Goal: Task Accomplishment & Management: Complete application form

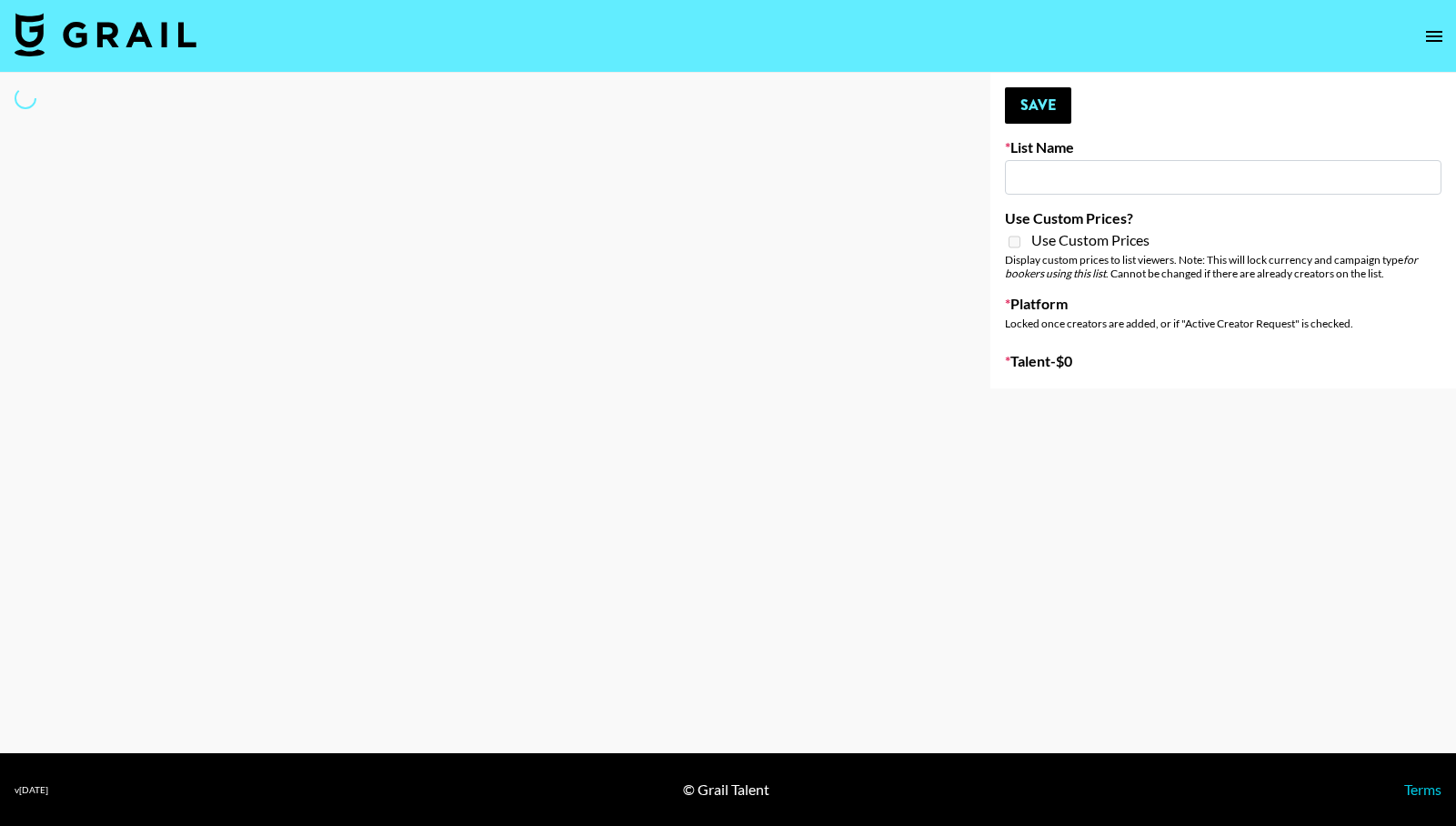
type input "Deebaby Song Promo"
select select "Song"
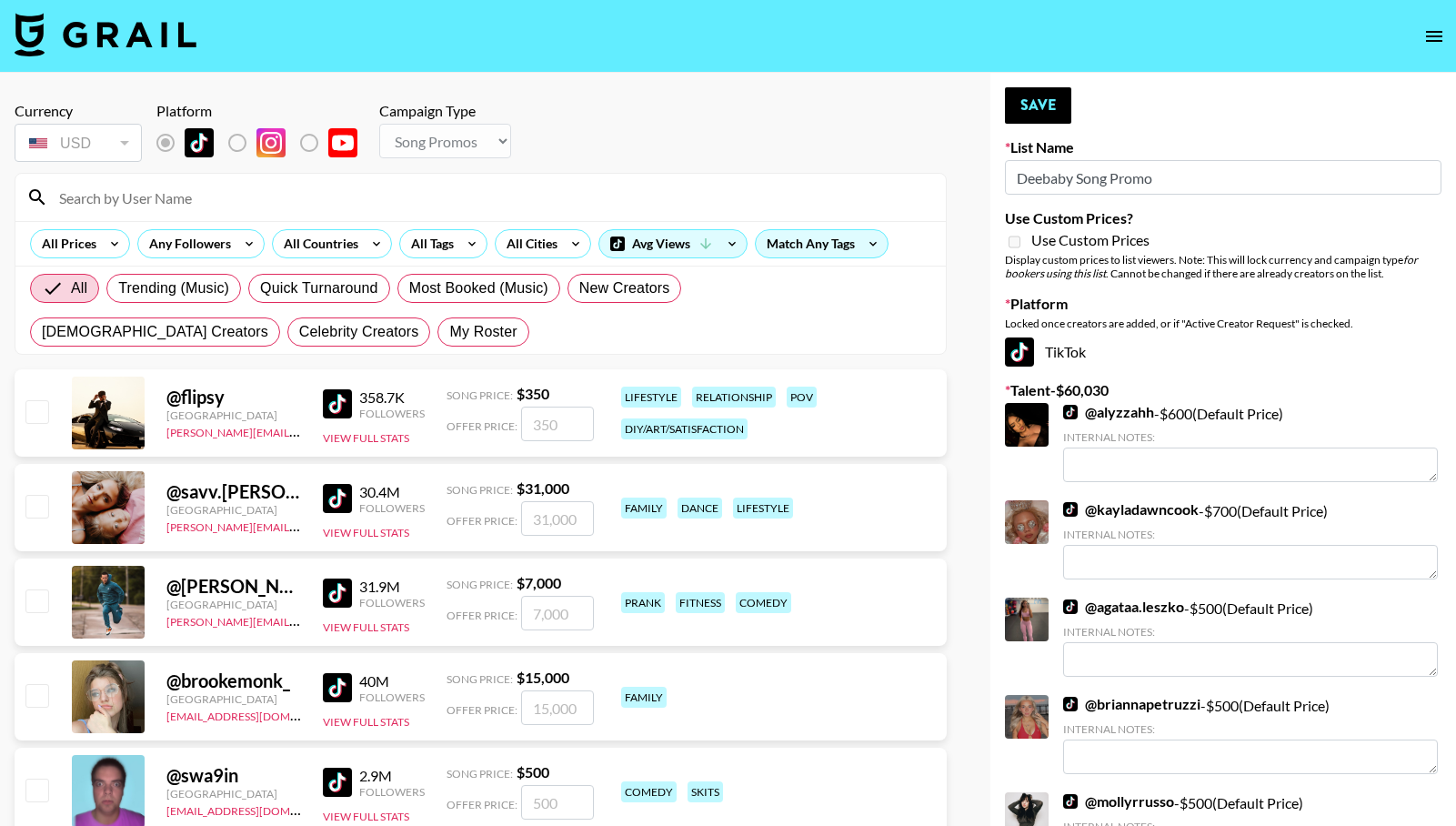
click at [153, 195] on input at bounding box center [491, 197] width 887 height 29
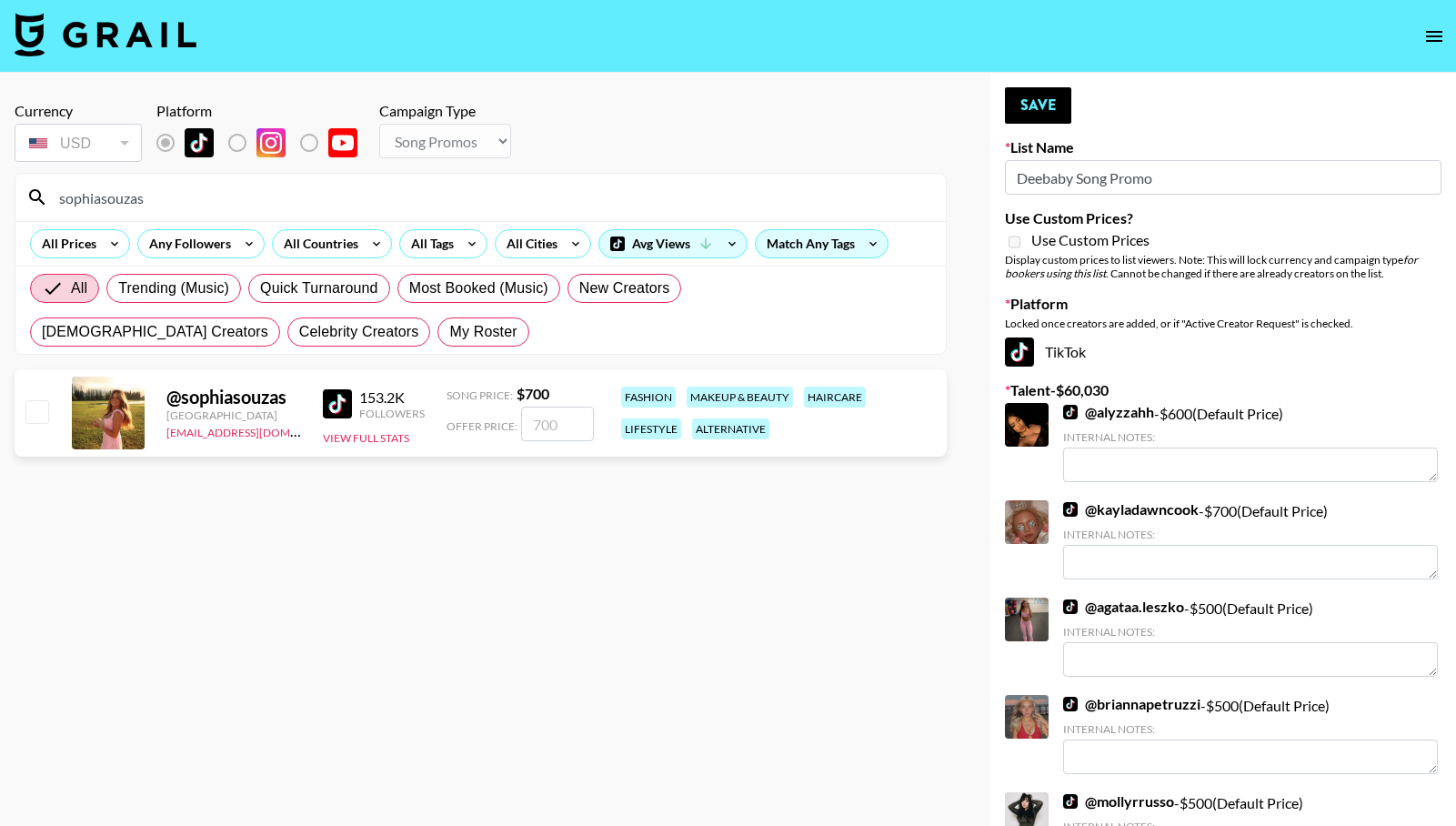
type input "sophiasouzas"
click at [32, 421] on input "checkbox" at bounding box center [36, 411] width 22 height 22
checkbox input "true"
type input "700"
click at [1029, 106] on button "Save" at bounding box center [1038, 106] width 66 height 37
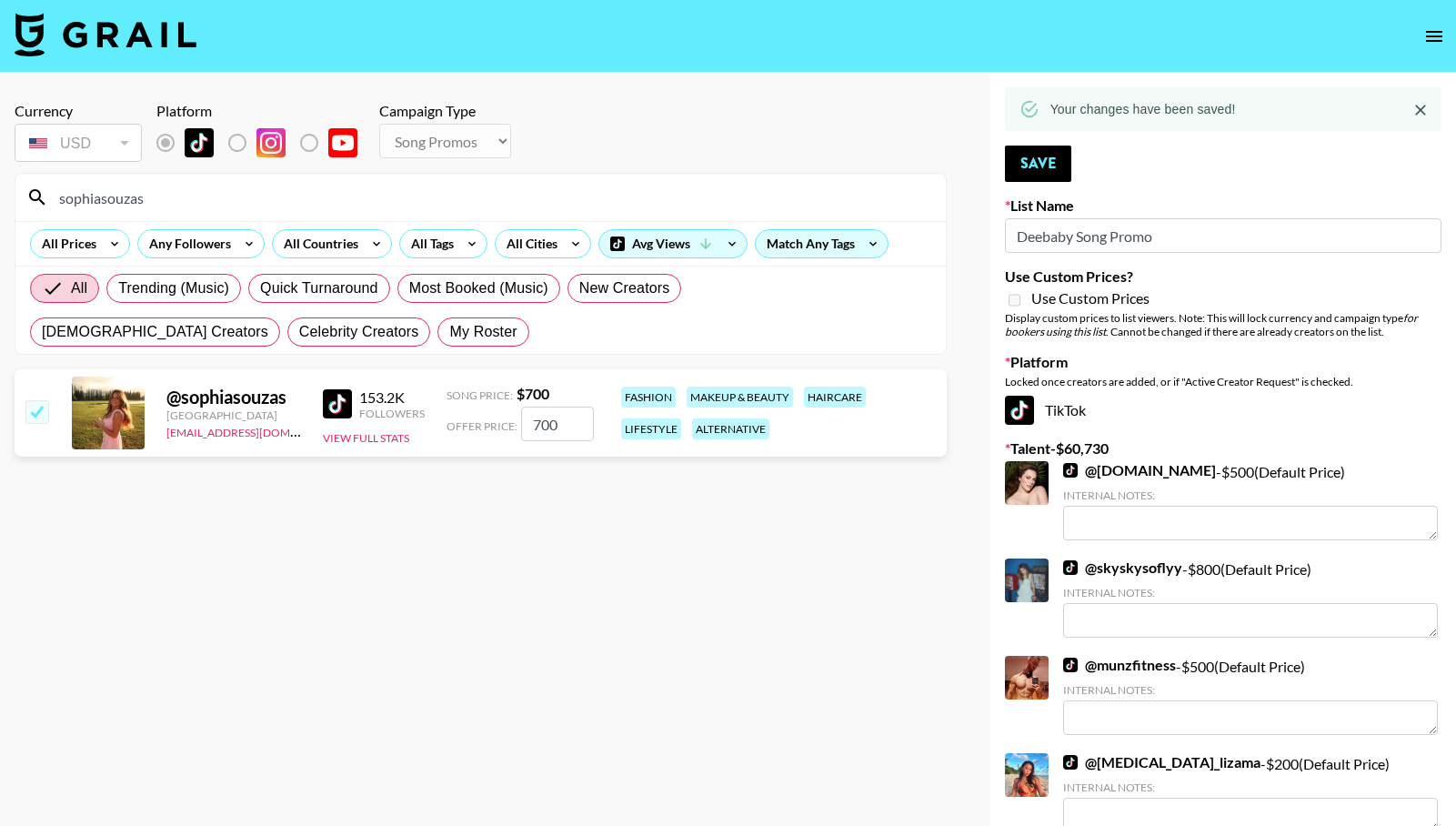
drag, startPoint x: 197, startPoint y: 190, endPoint x: 25, endPoint y: 198, distance: 172.2
click at [25, 198] on div "sophiasouzas" at bounding box center [480, 197] width 930 height 47
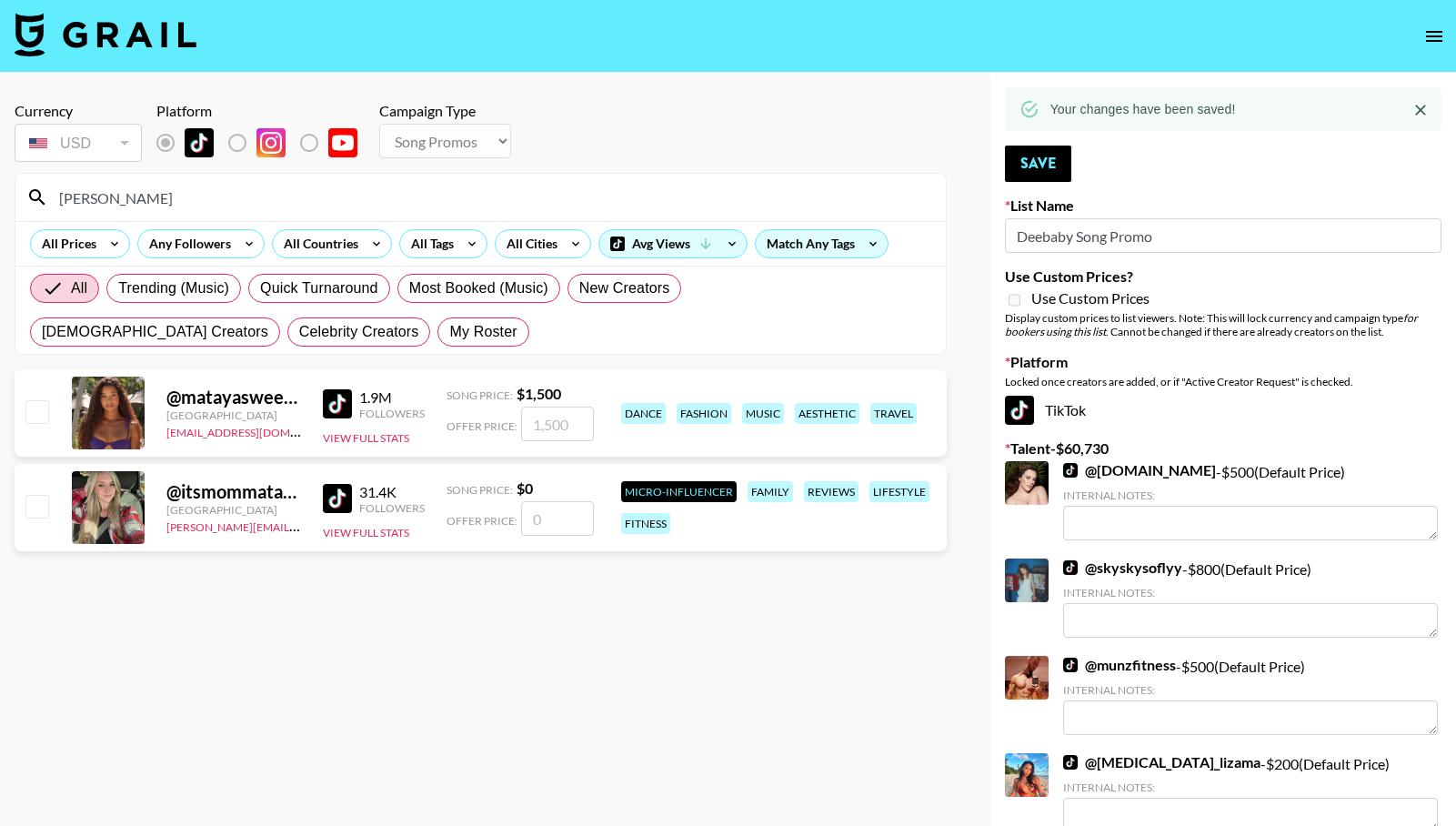
type input "[PERSON_NAME]"
click at [34, 418] on input "checkbox" at bounding box center [36, 411] width 22 height 22
checkbox input "true"
type input "1500"
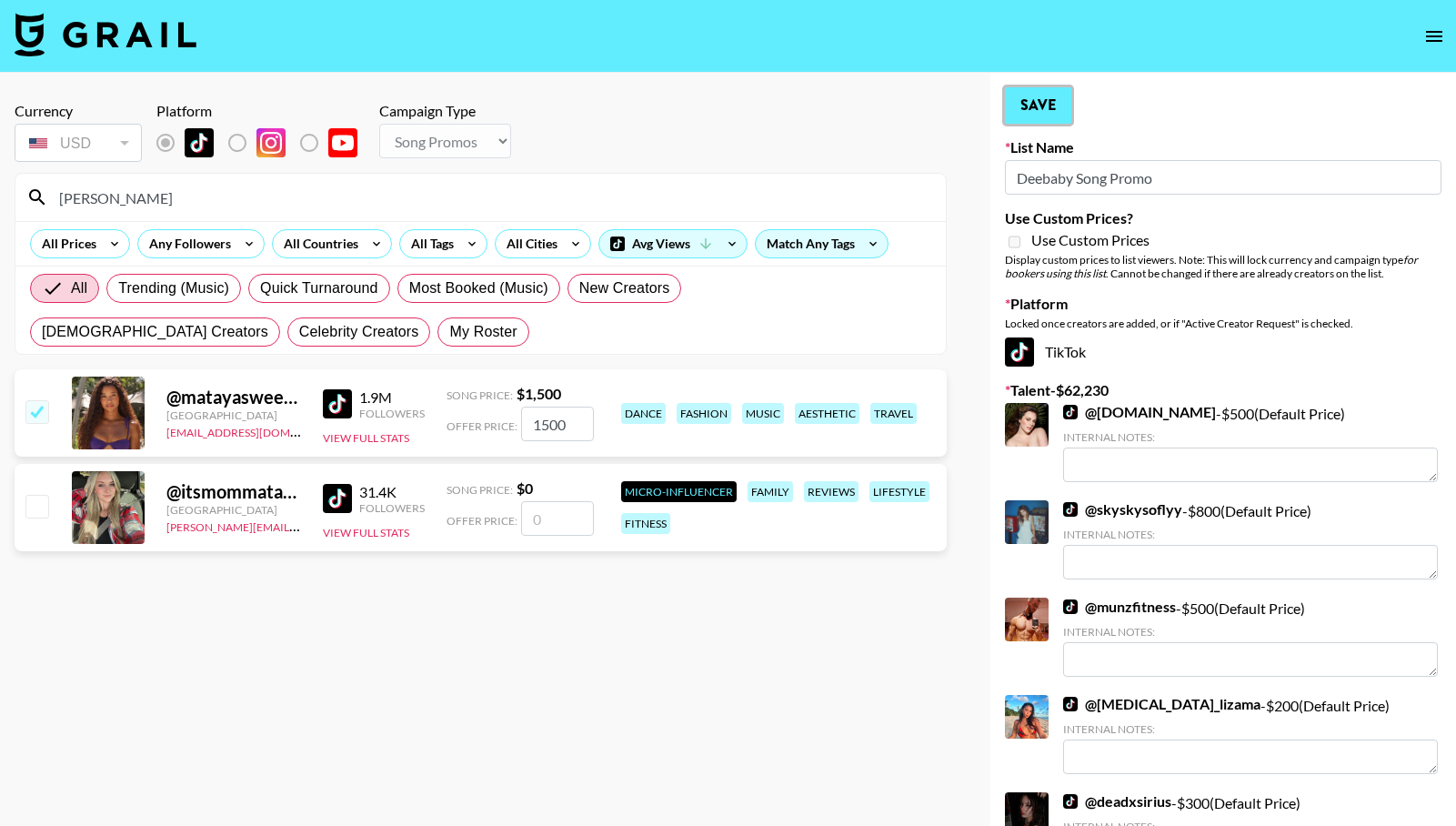
click at [1043, 107] on button "Save" at bounding box center [1038, 106] width 66 height 37
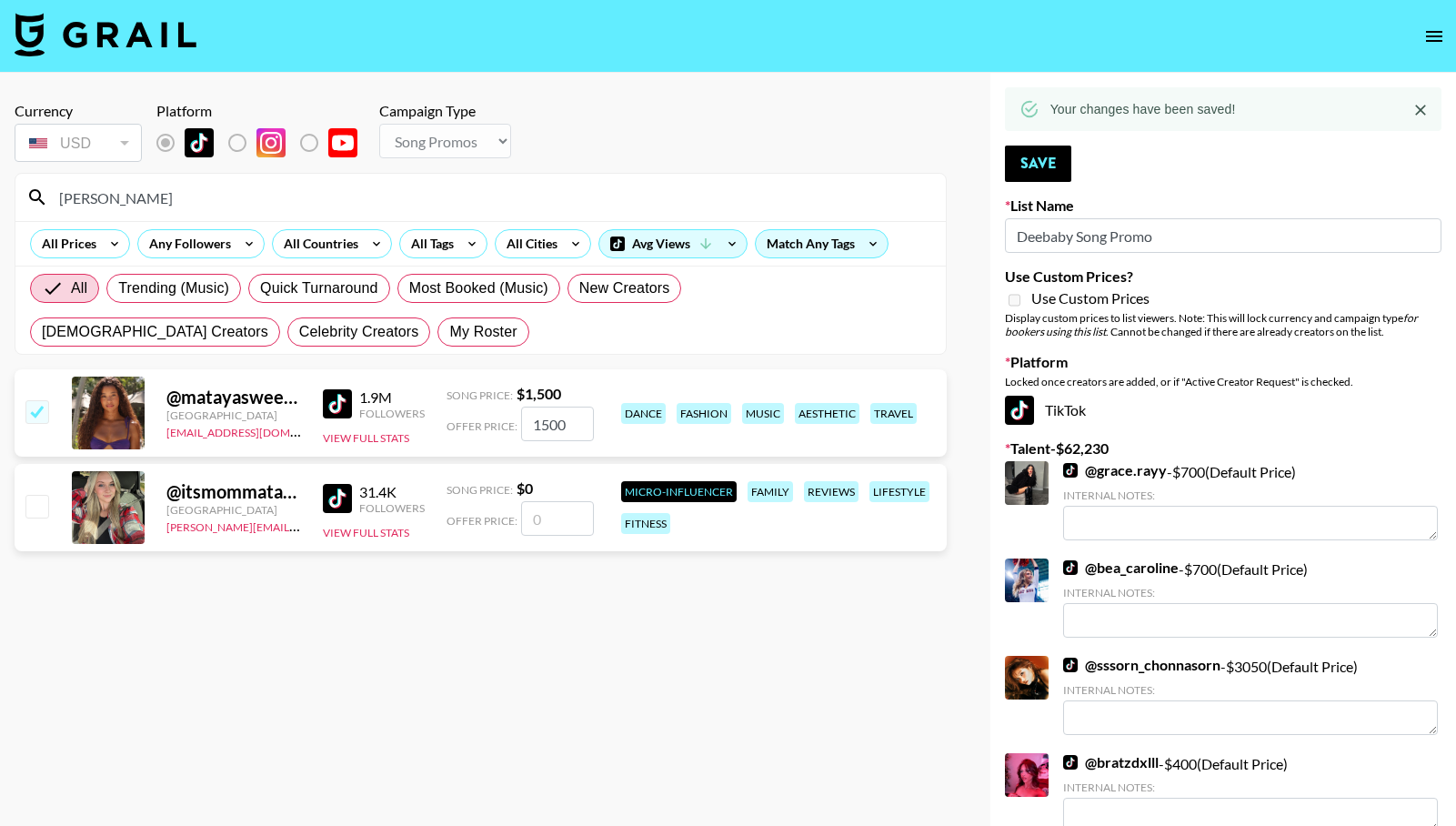
drag, startPoint x: 203, startPoint y: 195, endPoint x: -6, endPoint y: 191, distance: 209.0
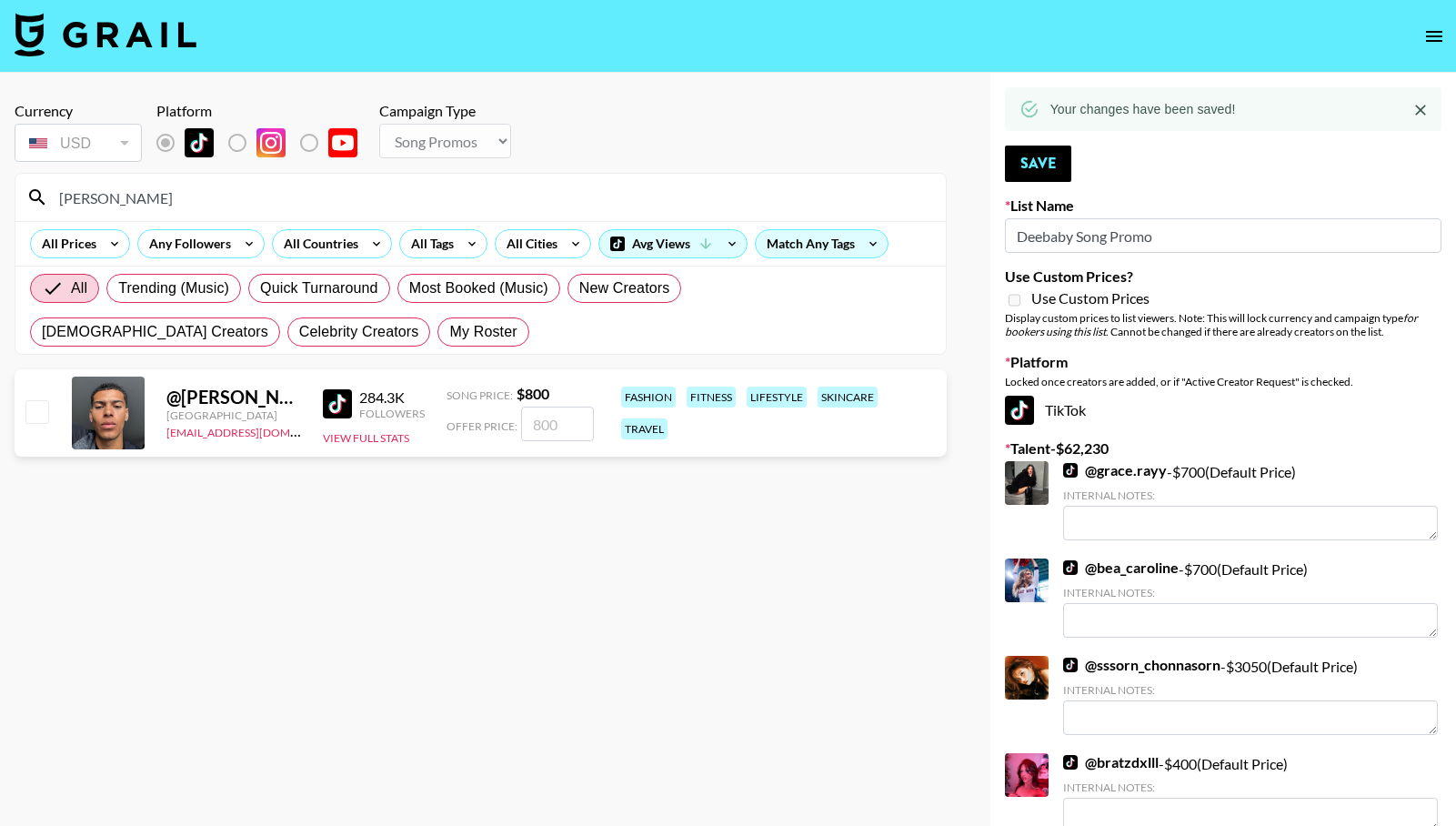
type input "[PERSON_NAME]"
click at [38, 413] on input "checkbox" at bounding box center [36, 411] width 22 height 22
checkbox input "true"
type input "800"
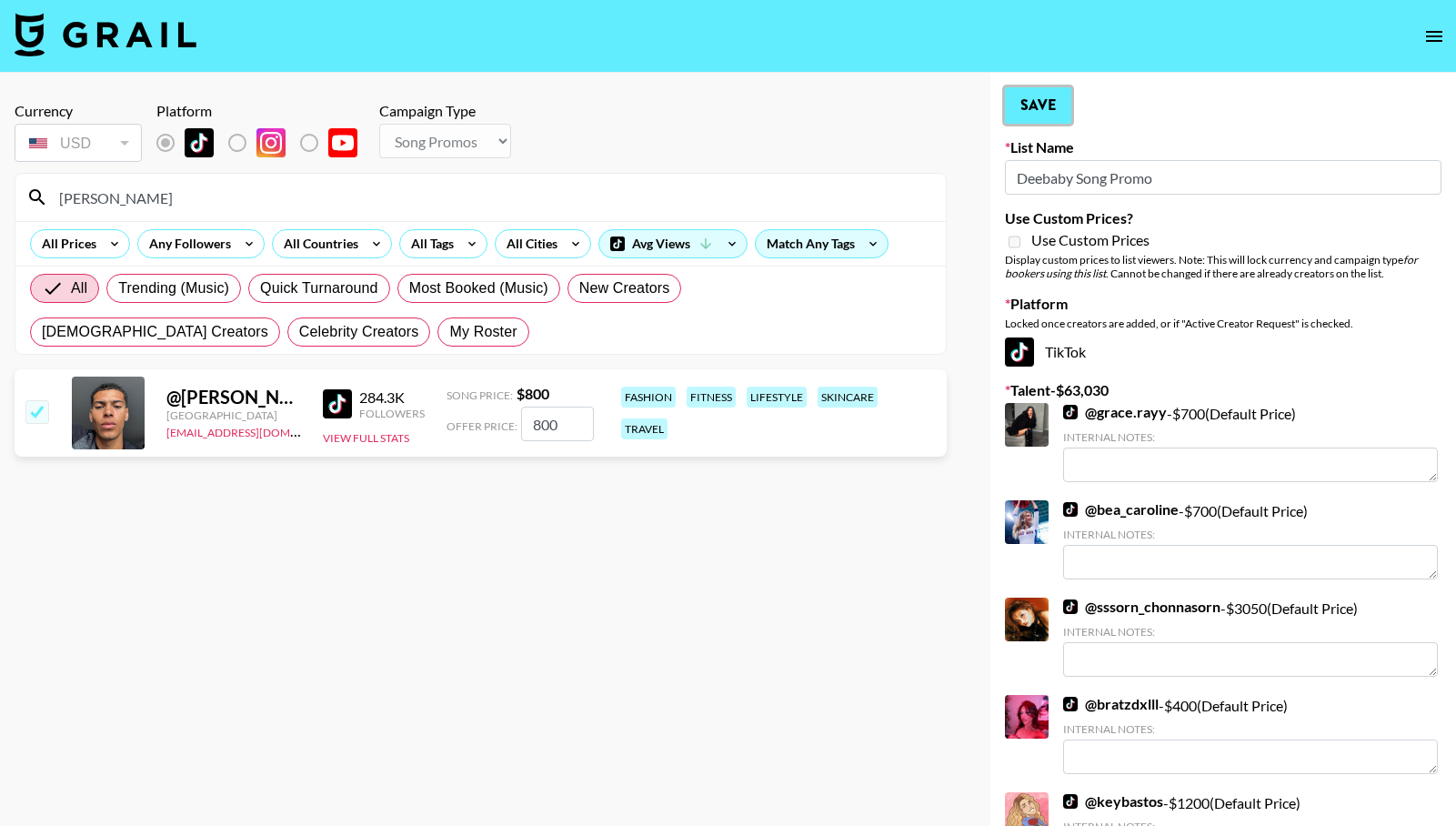
click at [1046, 109] on button "Save" at bounding box center [1038, 106] width 66 height 37
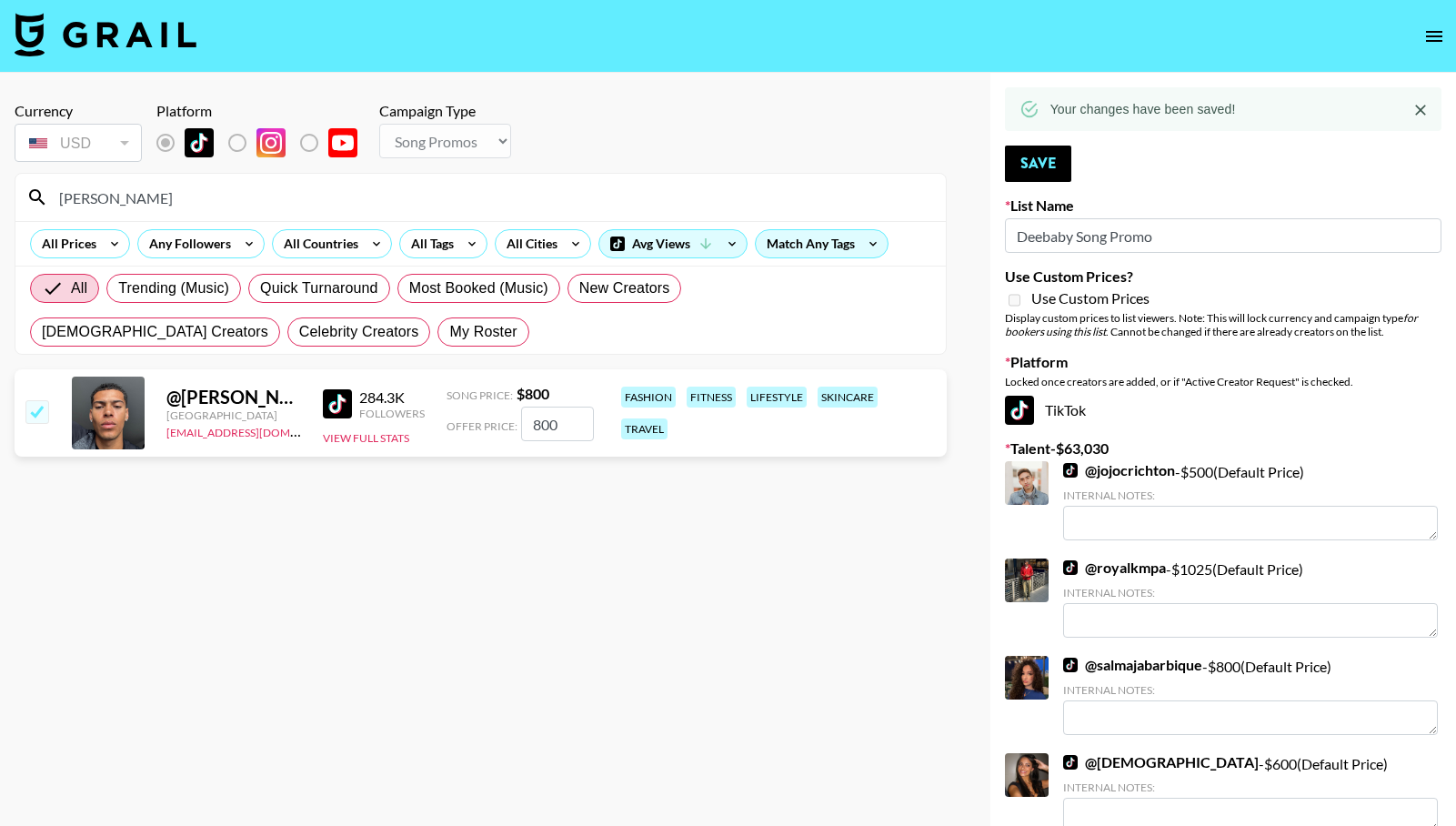
drag, startPoint x: 129, startPoint y: 206, endPoint x: -13, endPoint y: 195, distance: 142.4
type input "courtneyeb"
click at [37, 418] on input "checkbox" at bounding box center [36, 411] width 22 height 22
checkbox input "true"
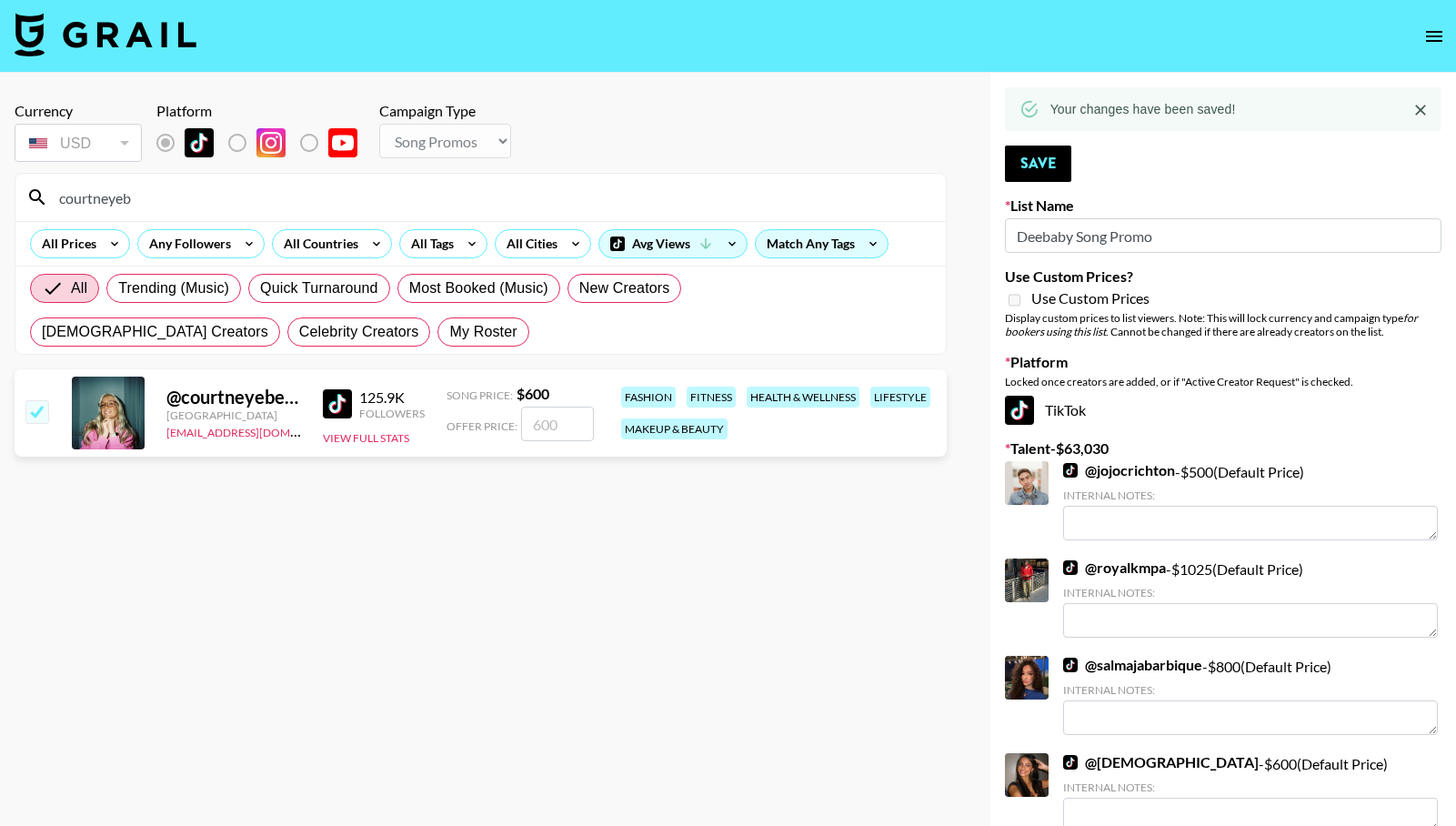
type input "600"
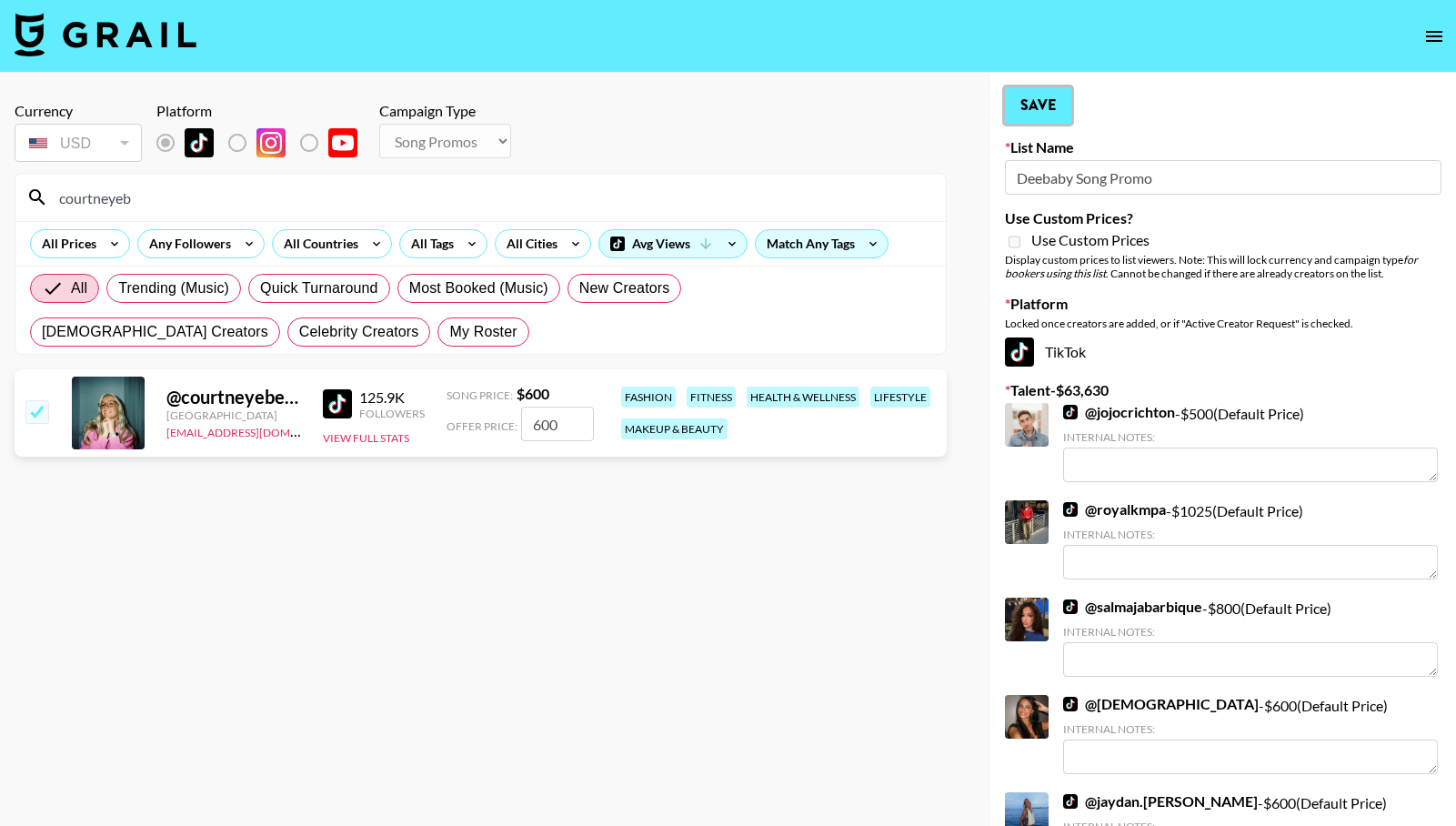
click at [1041, 110] on button "Save" at bounding box center [1038, 106] width 66 height 37
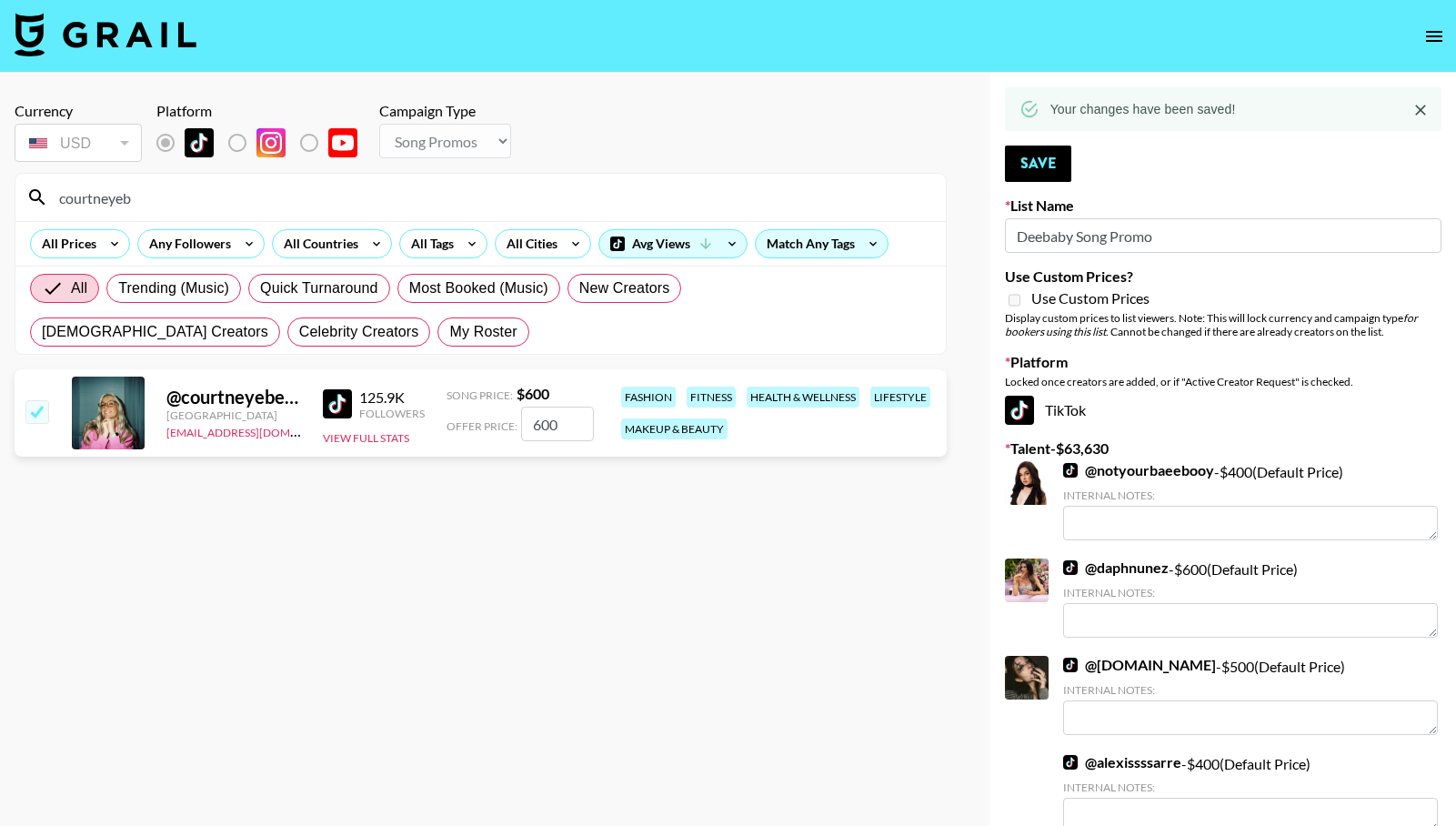
drag, startPoint x: 316, startPoint y: 206, endPoint x: 24, endPoint y: 220, distance: 292.3
click at [24, 220] on div "courtneyeb" at bounding box center [480, 197] width 930 height 47
drag, startPoint x: 148, startPoint y: 195, endPoint x: 9, endPoint y: 190, distance: 139.1
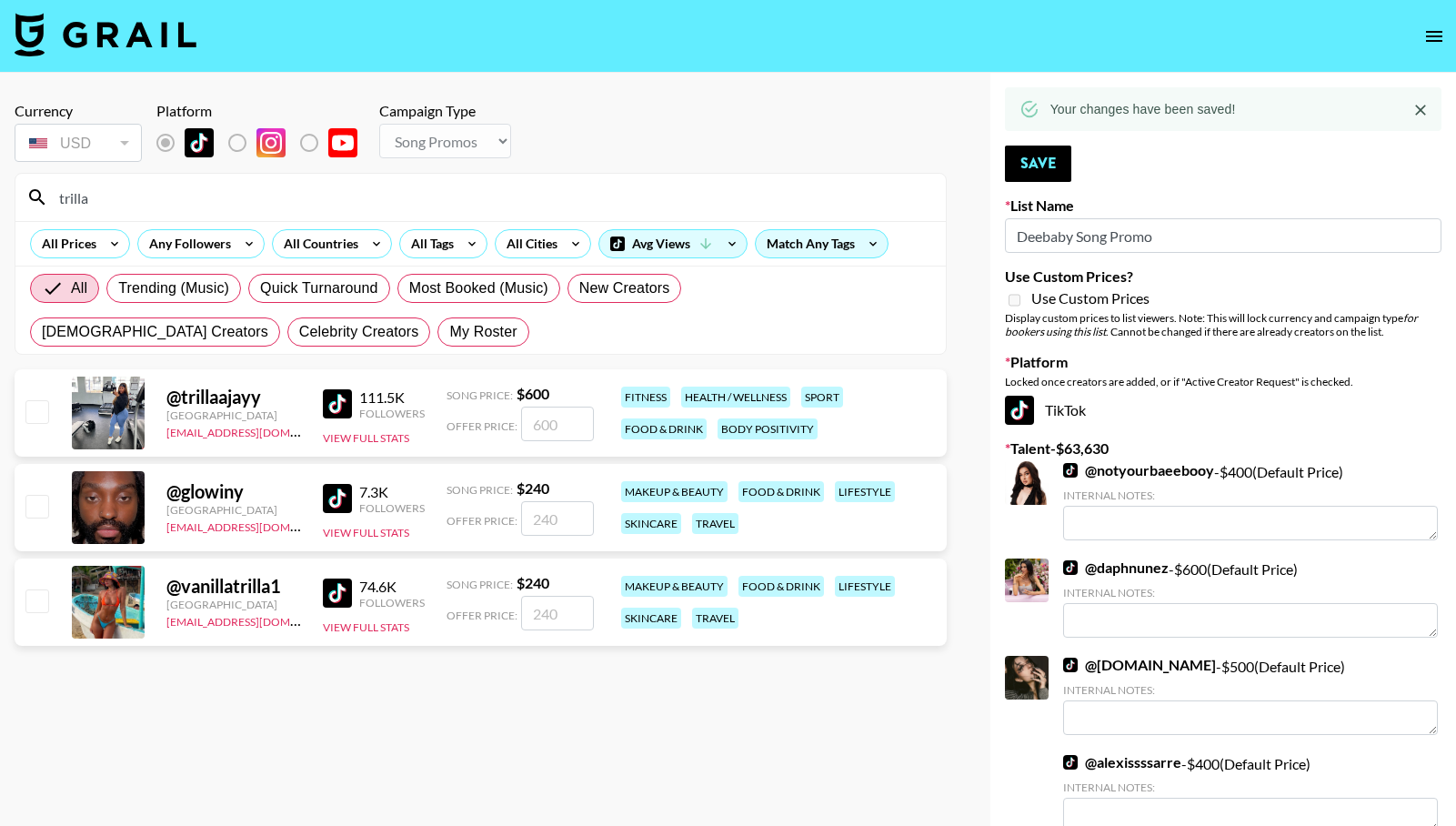
type input "trilla"
click at [36, 417] on input "checkbox" at bounding box center [36, 411] width 22 height 22
checkbox input "true"
type input "600"
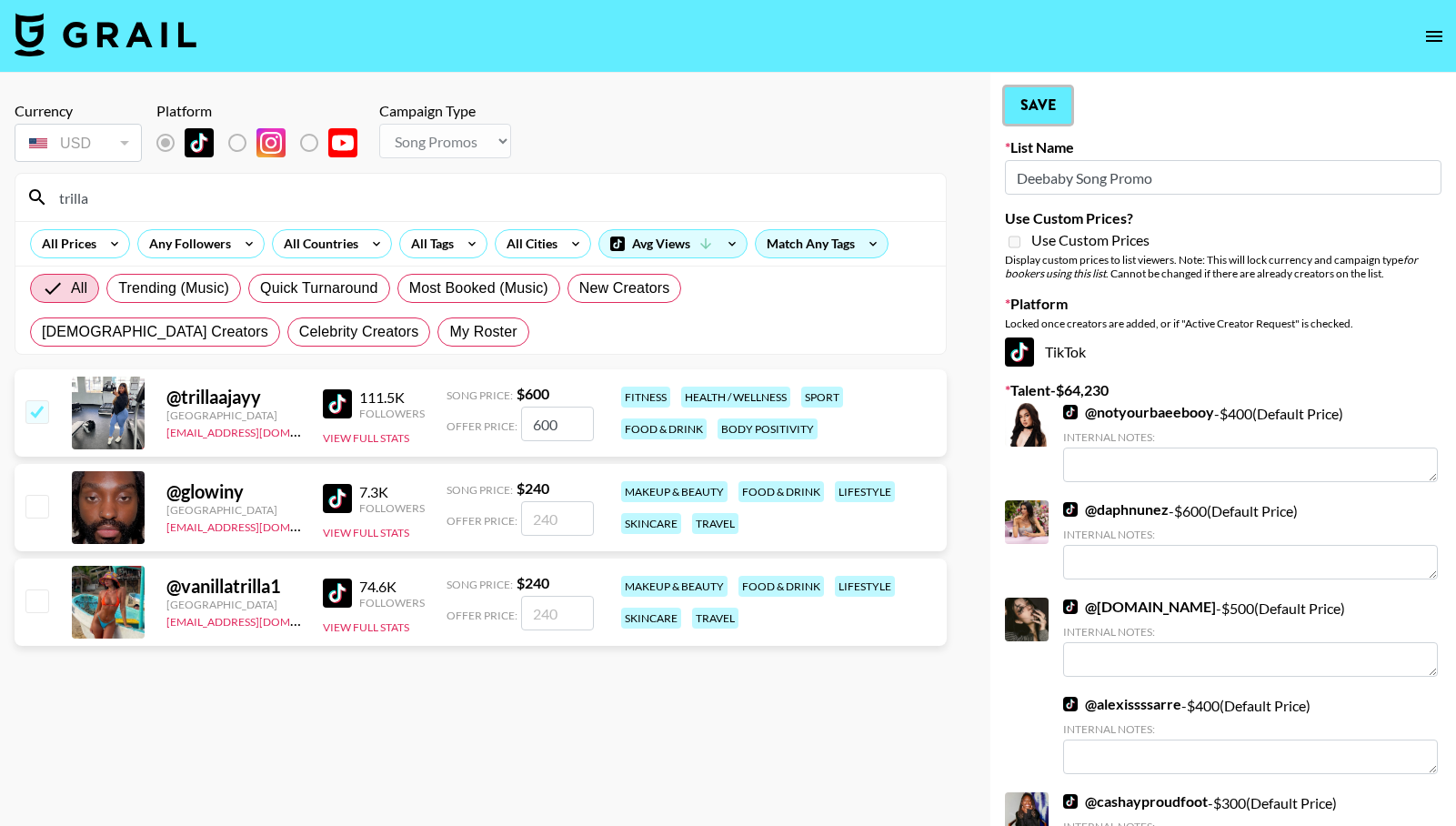
click at [1039, 113] on button "Save" at bounding box center [1038, 106] width 66 height 37
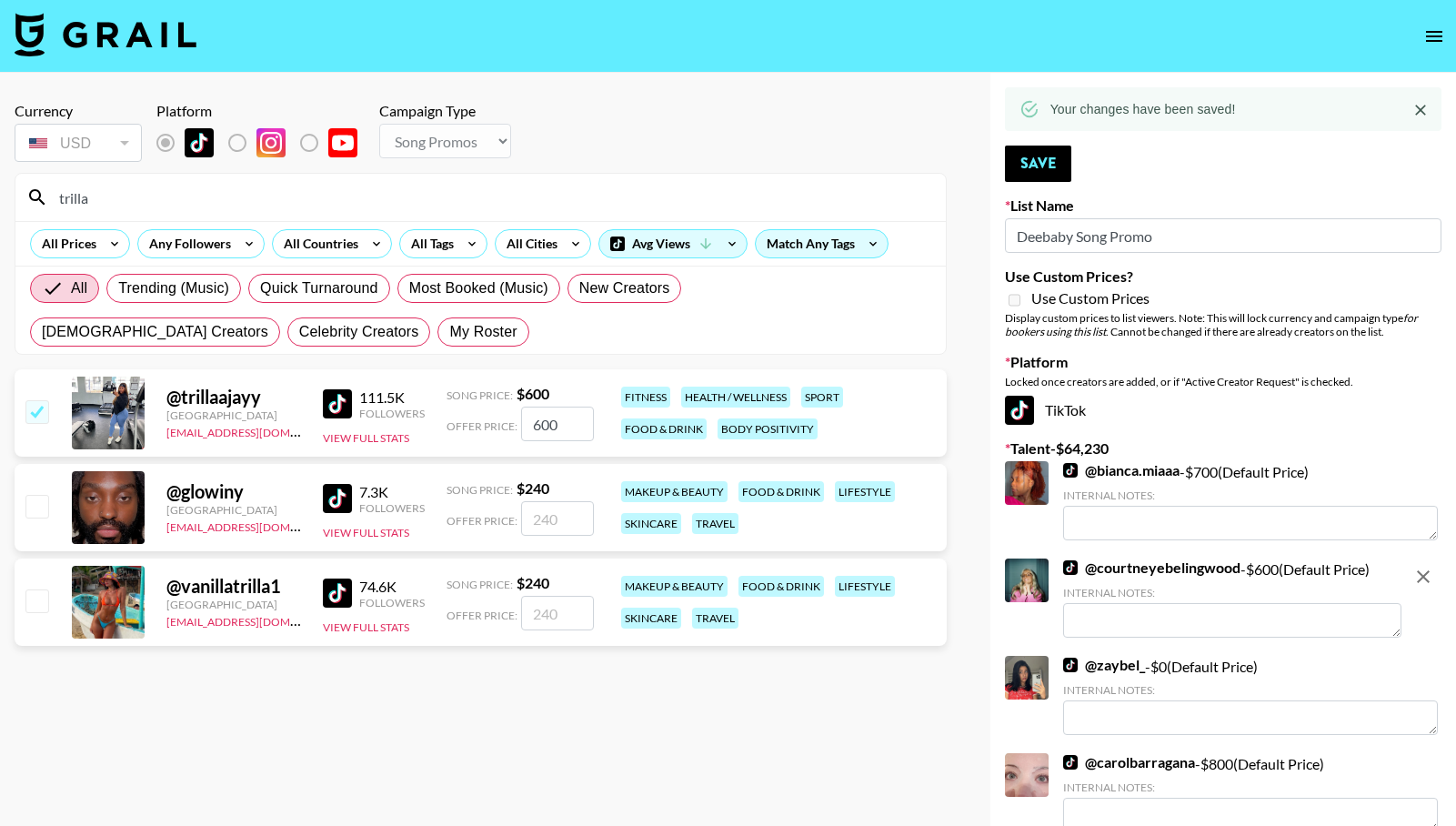
drag, startPoint x: 103, startPoint y: 199, endPoint x: 8, endPoint y: 194, distance: 95.1
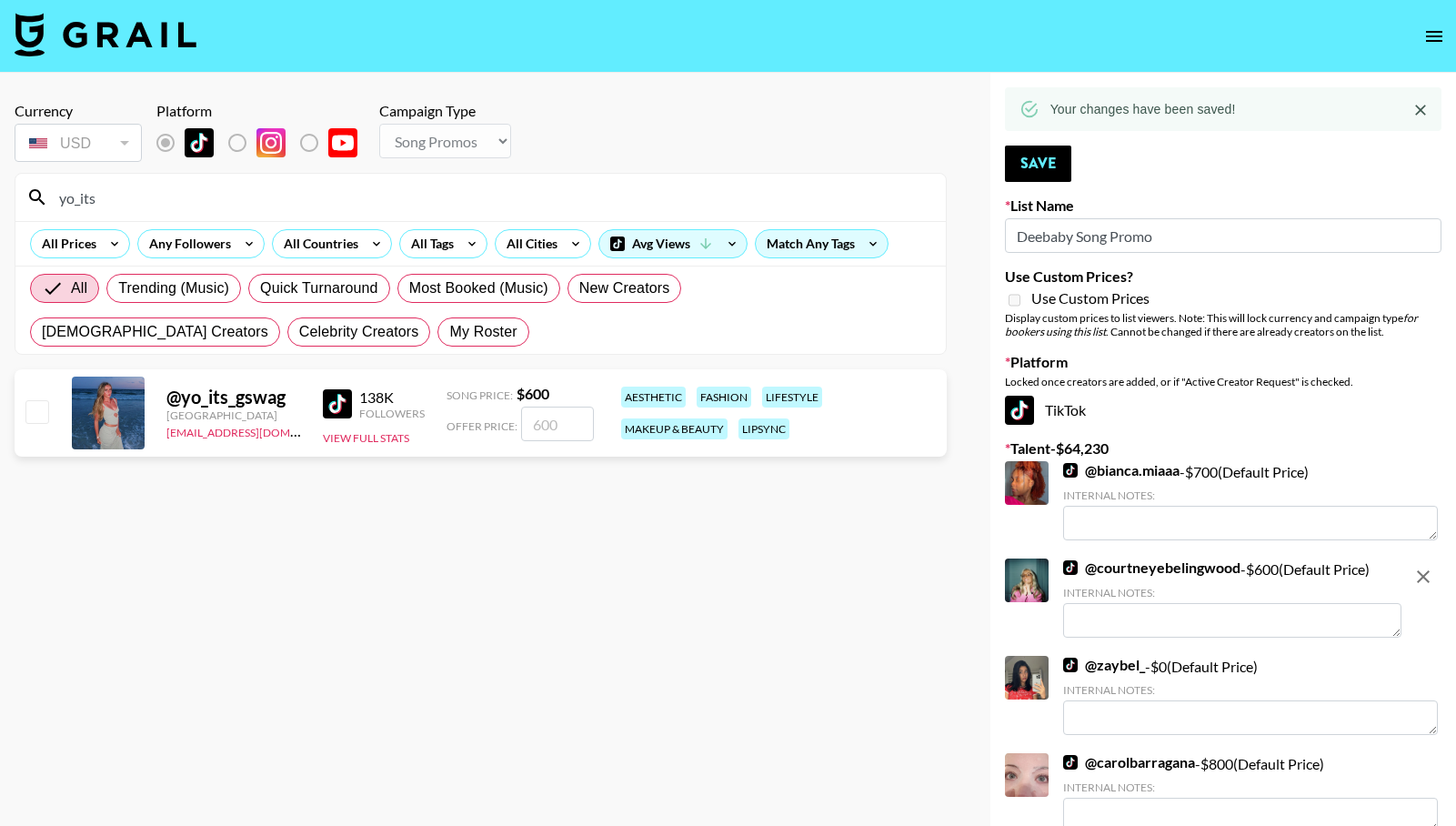
type input "yo_its"
click at [40, 412] on input "checkbox" at bounding box center [36, 411] width 22 height 22
checkbox input "true"
type input "600"
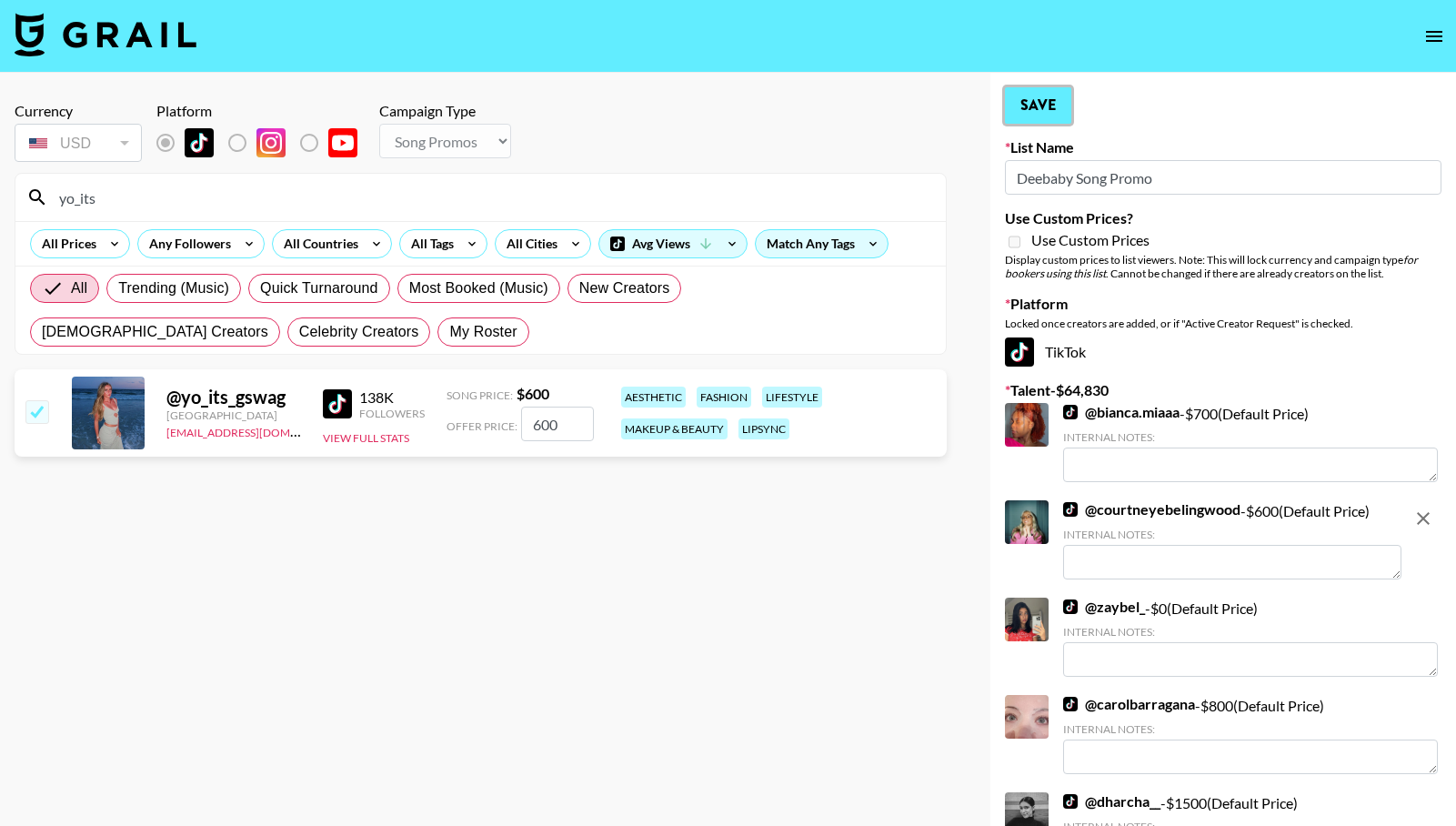
click at [1048, 102] on button "Save" at bounding box center [1038, 106] width 66 height 37
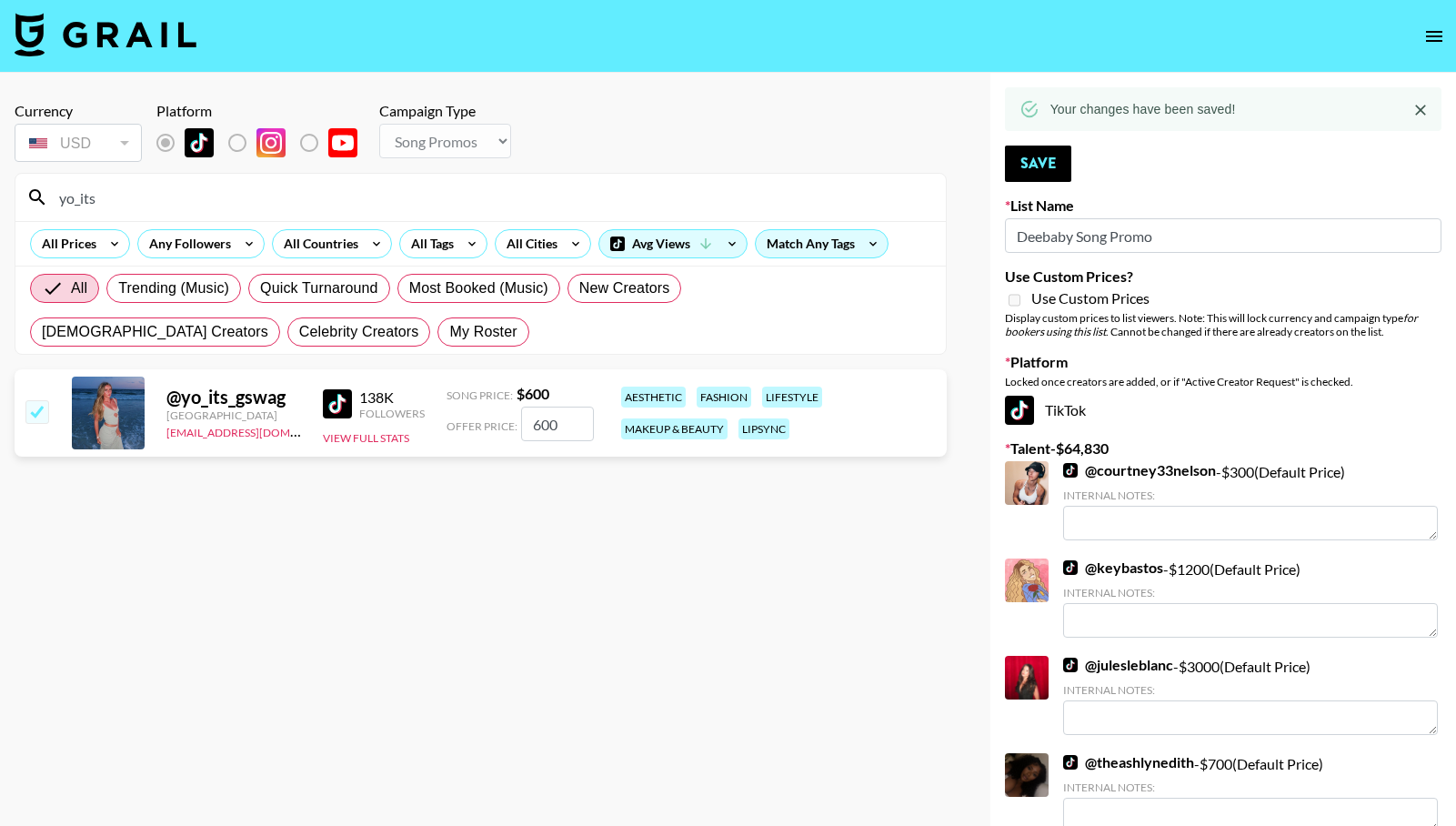
drag, startPoint x: 143, startPoint y: 198, endPoint x: 18, endPoint y: 190, distance: 125.3
click at [18, 190] on div "yo_its" at bounding box center [480, 197] width 930 height 47
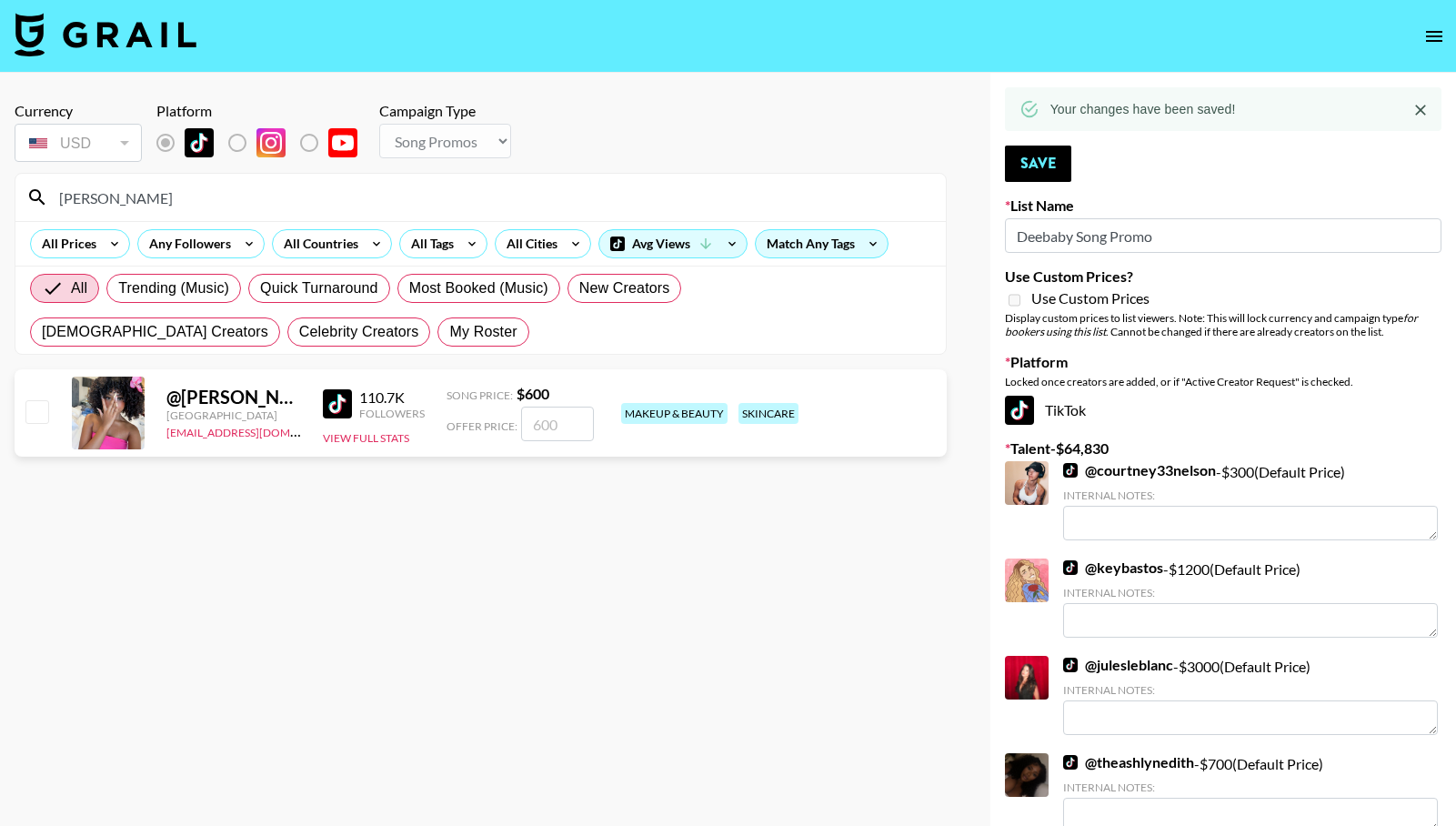
type input "[PERSON_NAME]"
click at [39, 405] on input "checkbox" at bounding box center [36, 411] width 22 height 22
checkbox input "true"
type input "600"
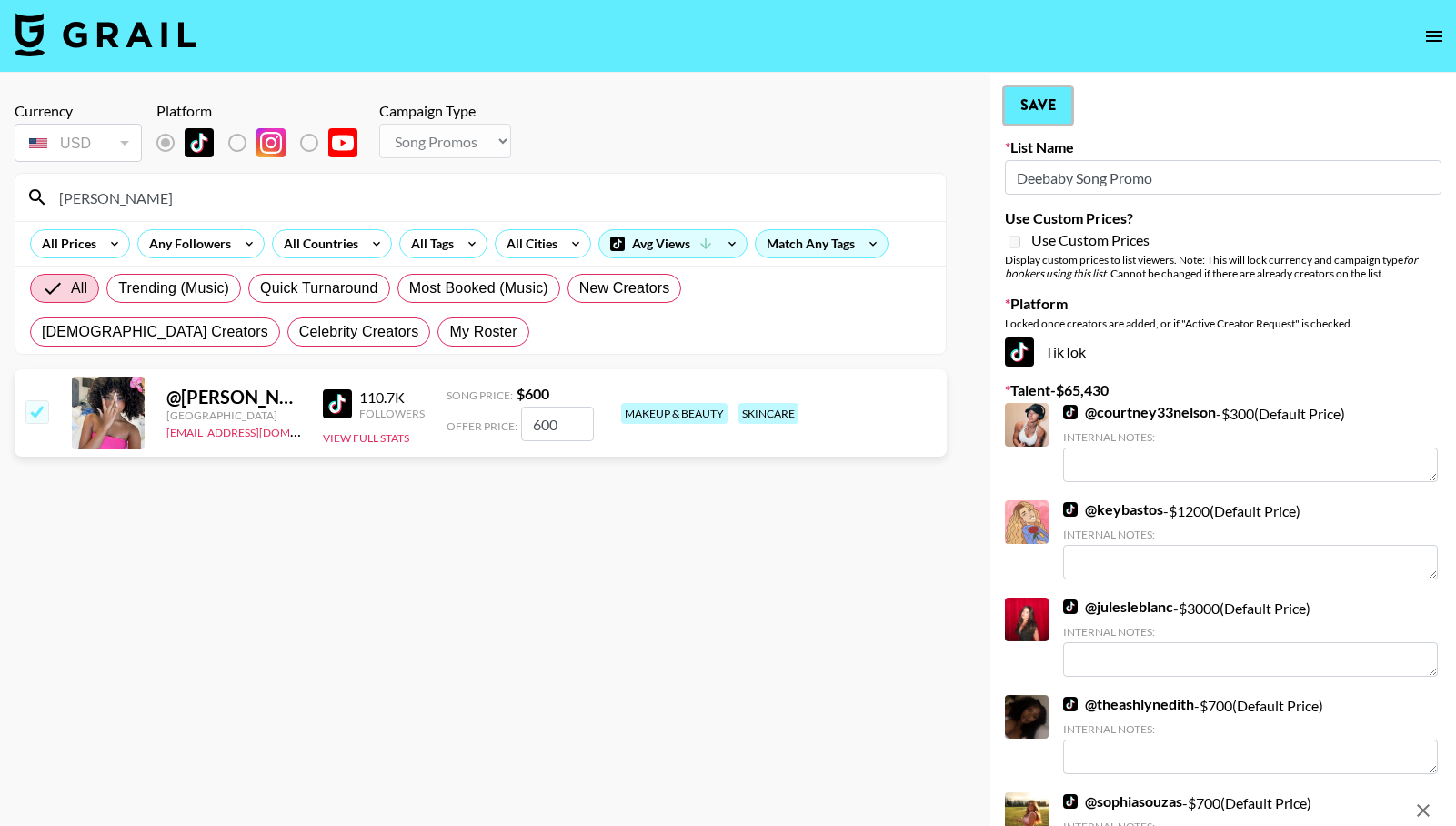
click at [1035, 112] on button "Save" at bounding box center [1038, 106] width 66 height 37
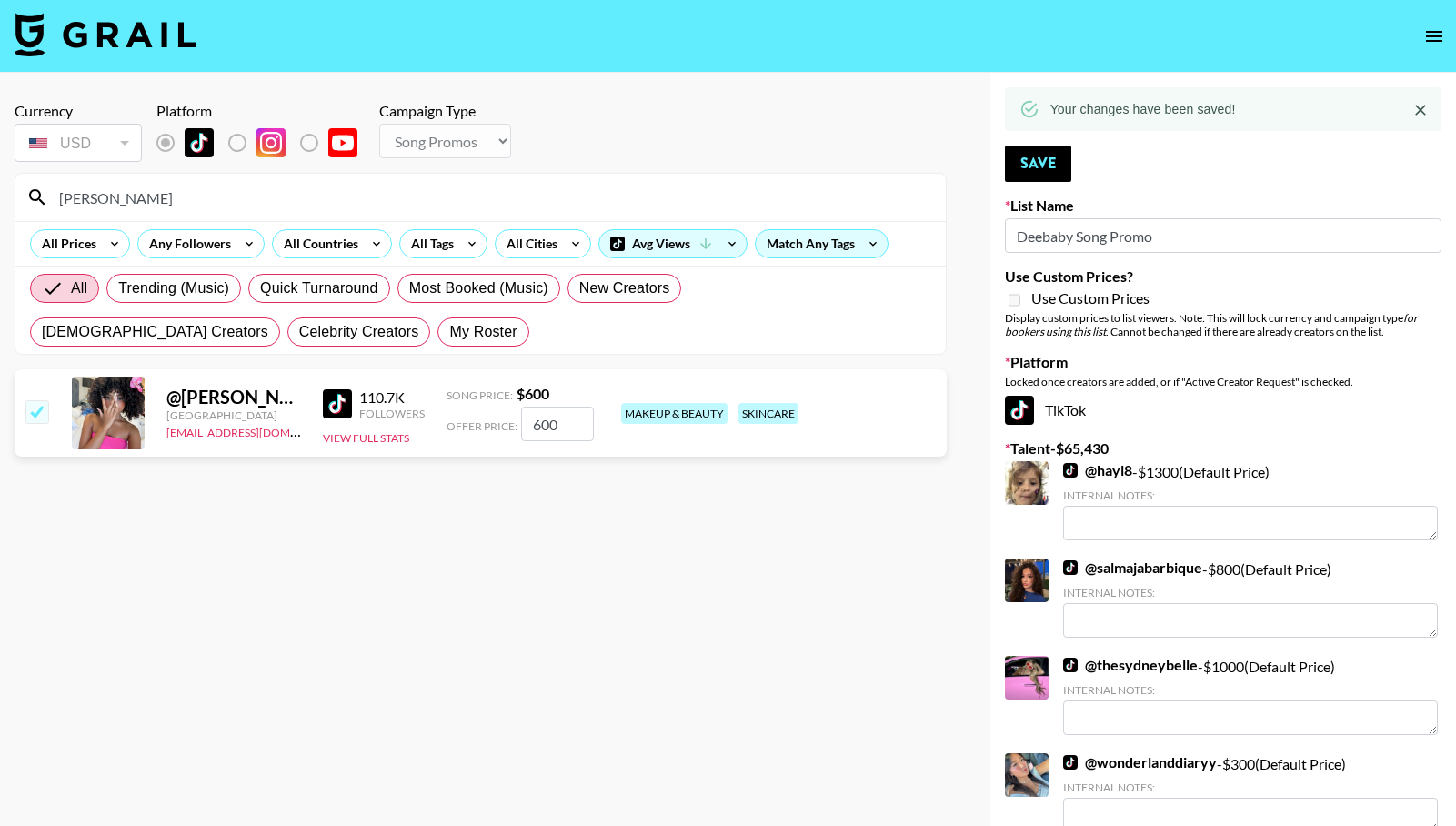
drag, startPoint x: 64, startPoint y: 188, endPoint x: -11, endPoint y: 183, distance: 75.2
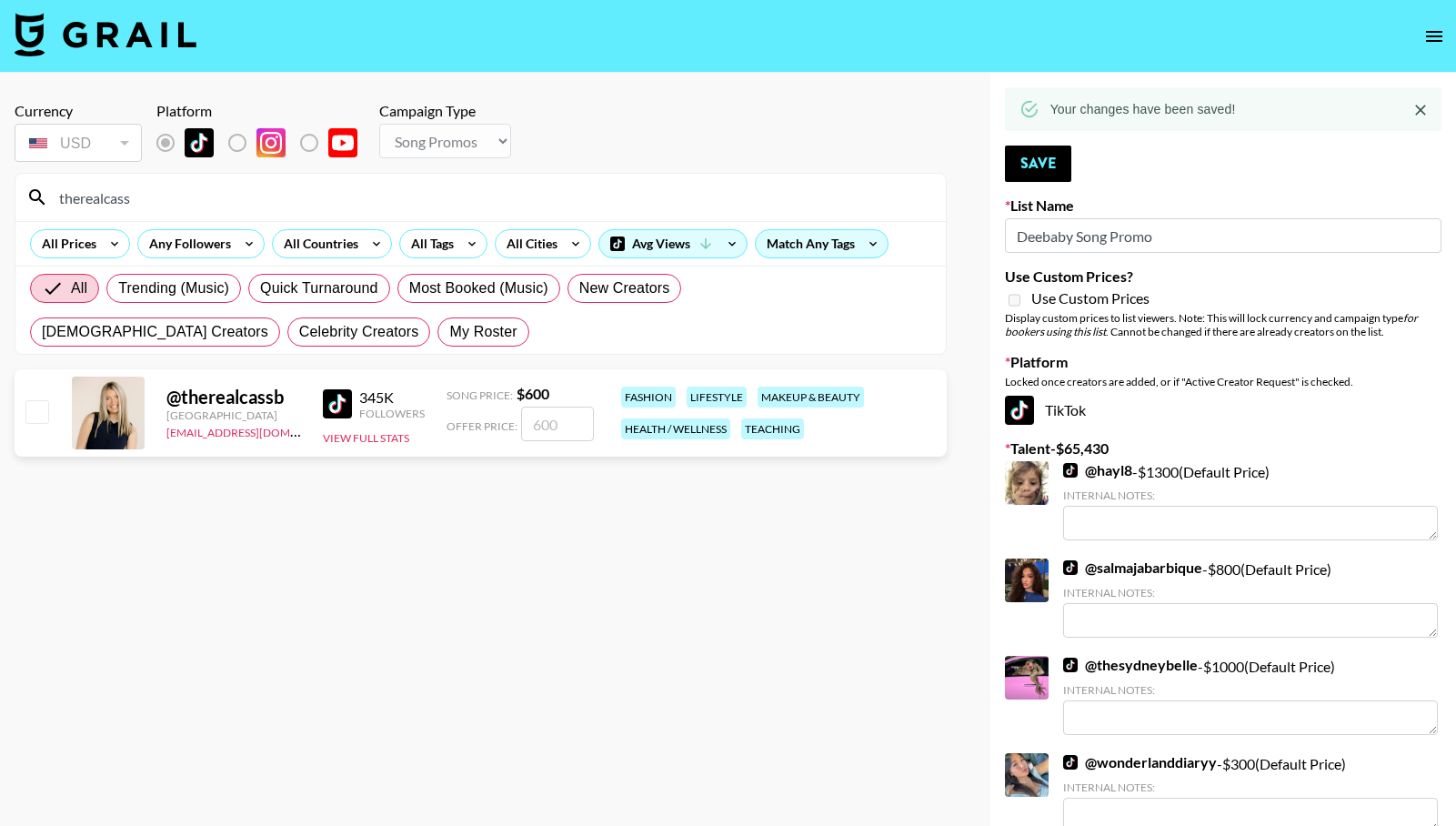
type input "therealcass"
click at [32, 422] on input "checkbox" at bounding box center [36, 411] width 22 height 22
checkbox input "true"
type input "600"
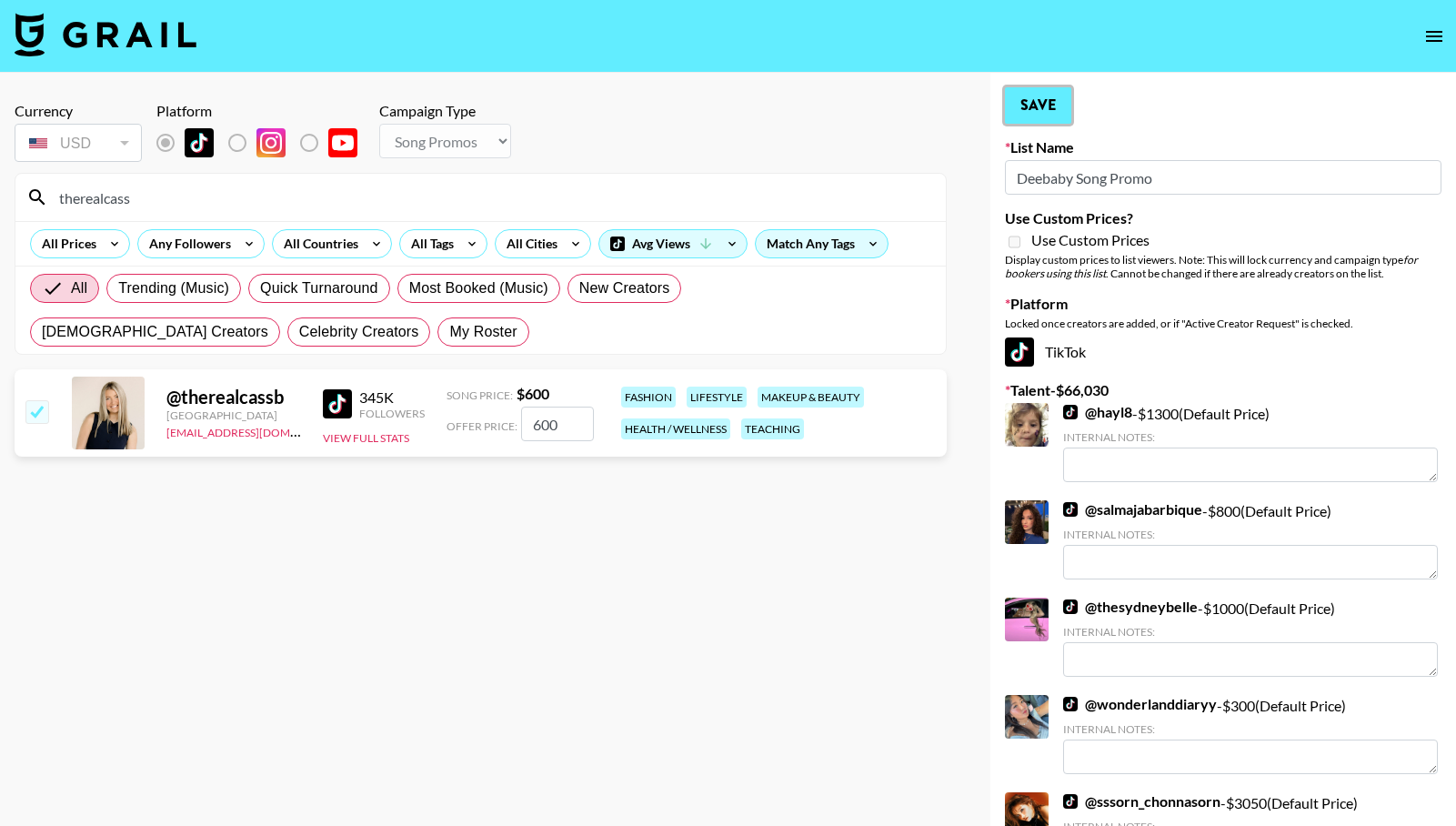
click at [1047, 104] on button "Save" at bounding box center [1038, 106] width 66 height 37
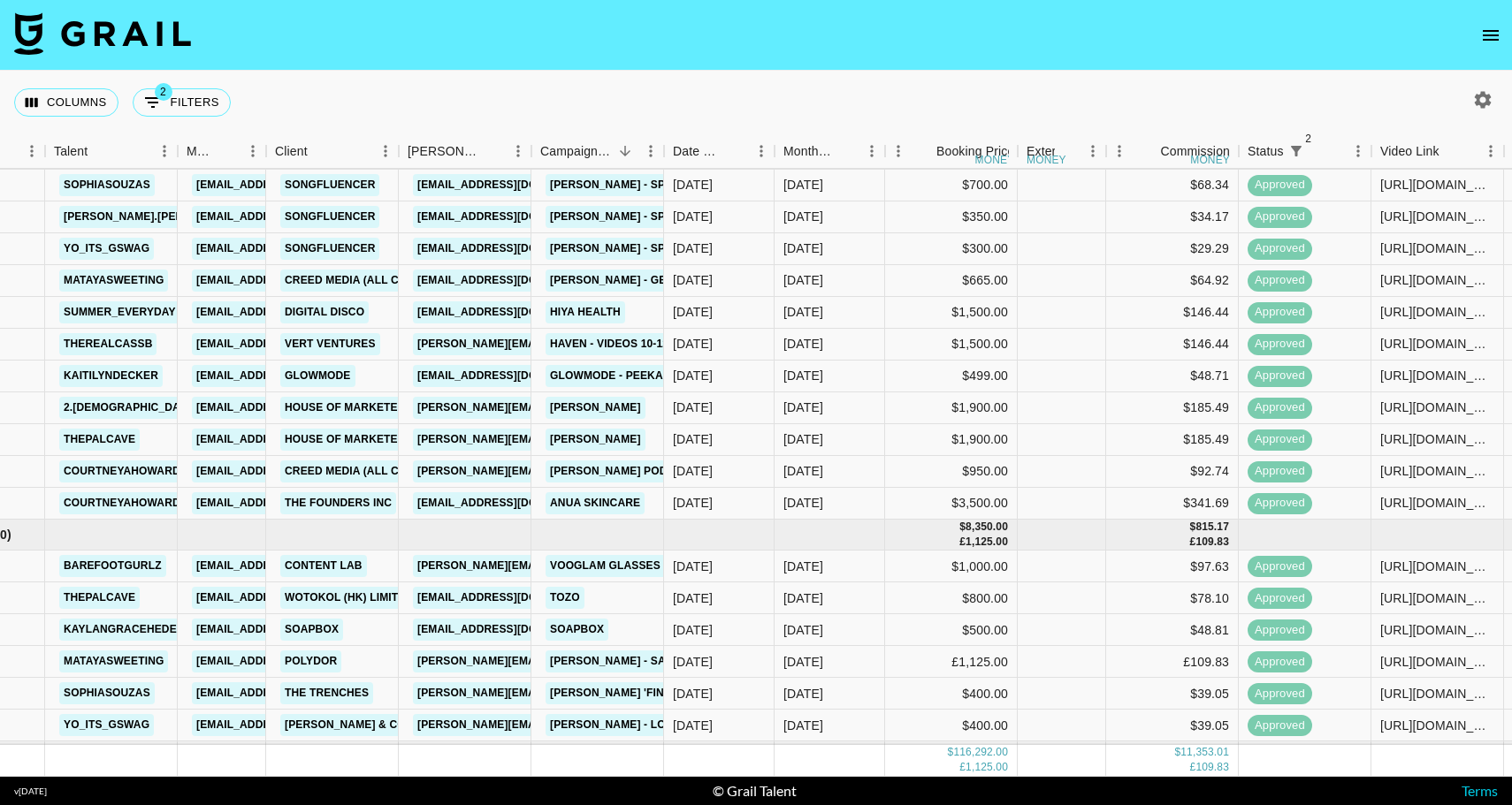
scroll to position [288, 101]
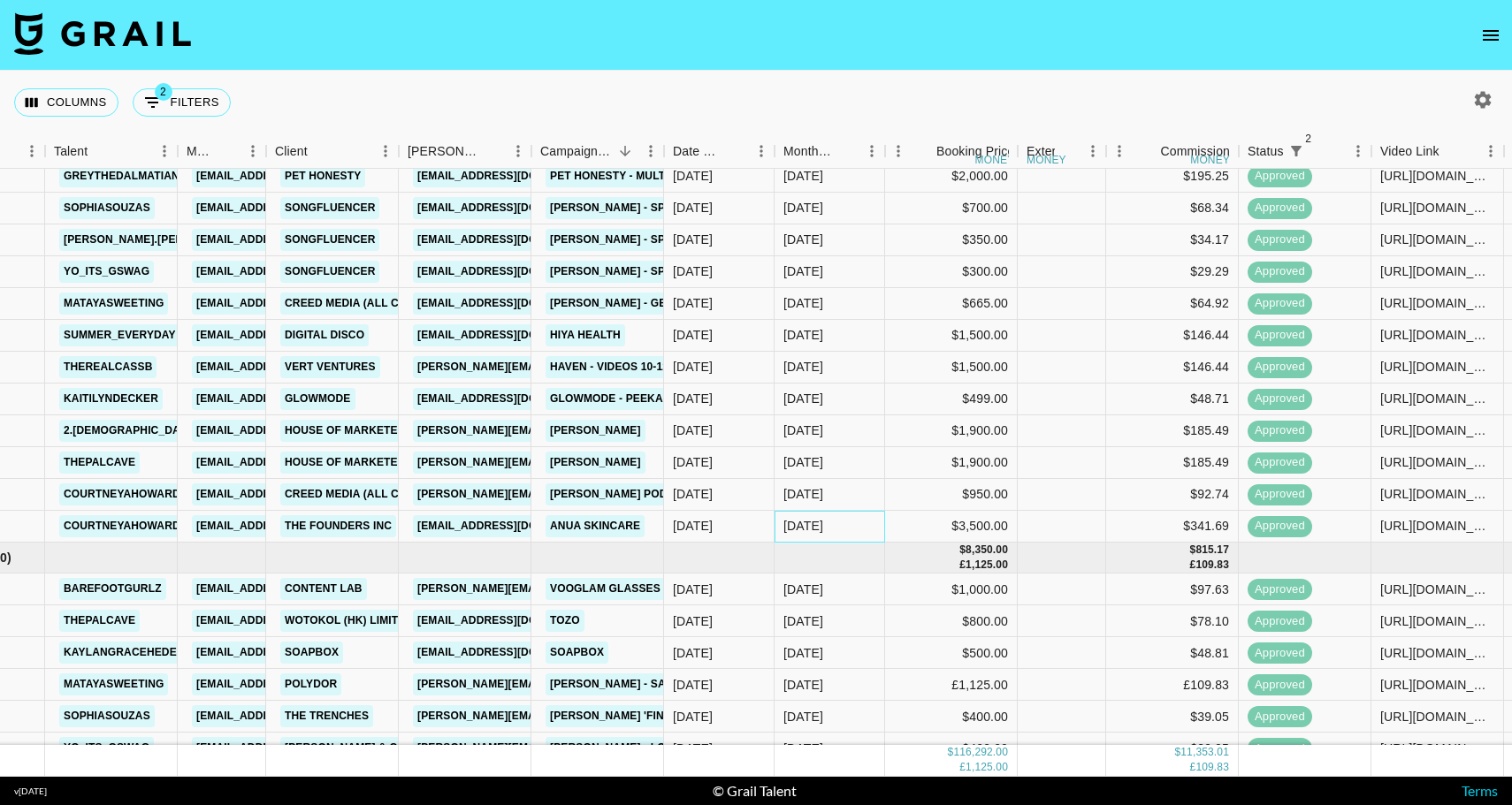
click at [839, 524] on div "May '25" at bounding box center [829, 527] width 111 height 32
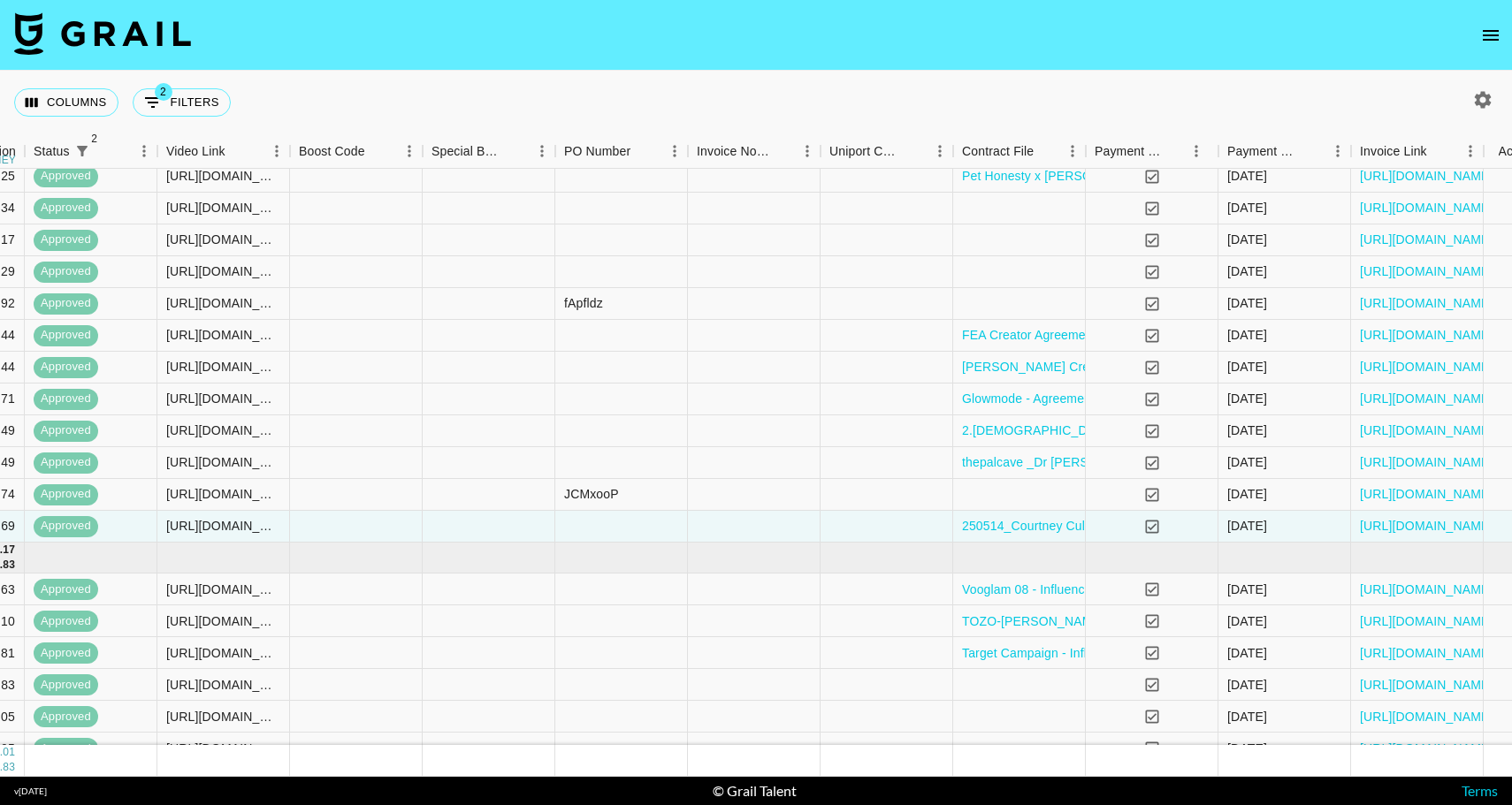
scroll to position [288, 1357]
